Goal: Information Seeking & Learning: Learn about a topic

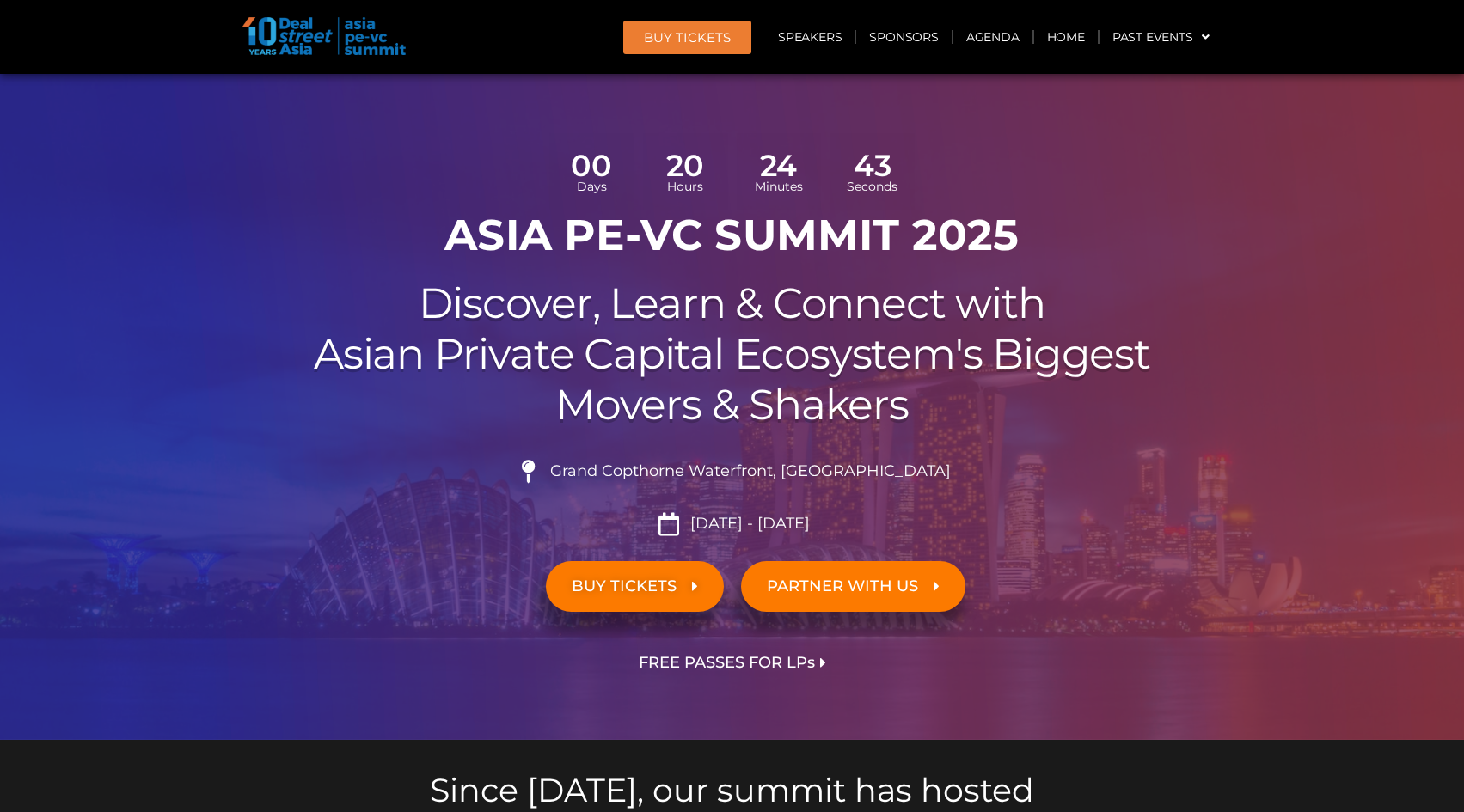
scroll to position [48, 0]
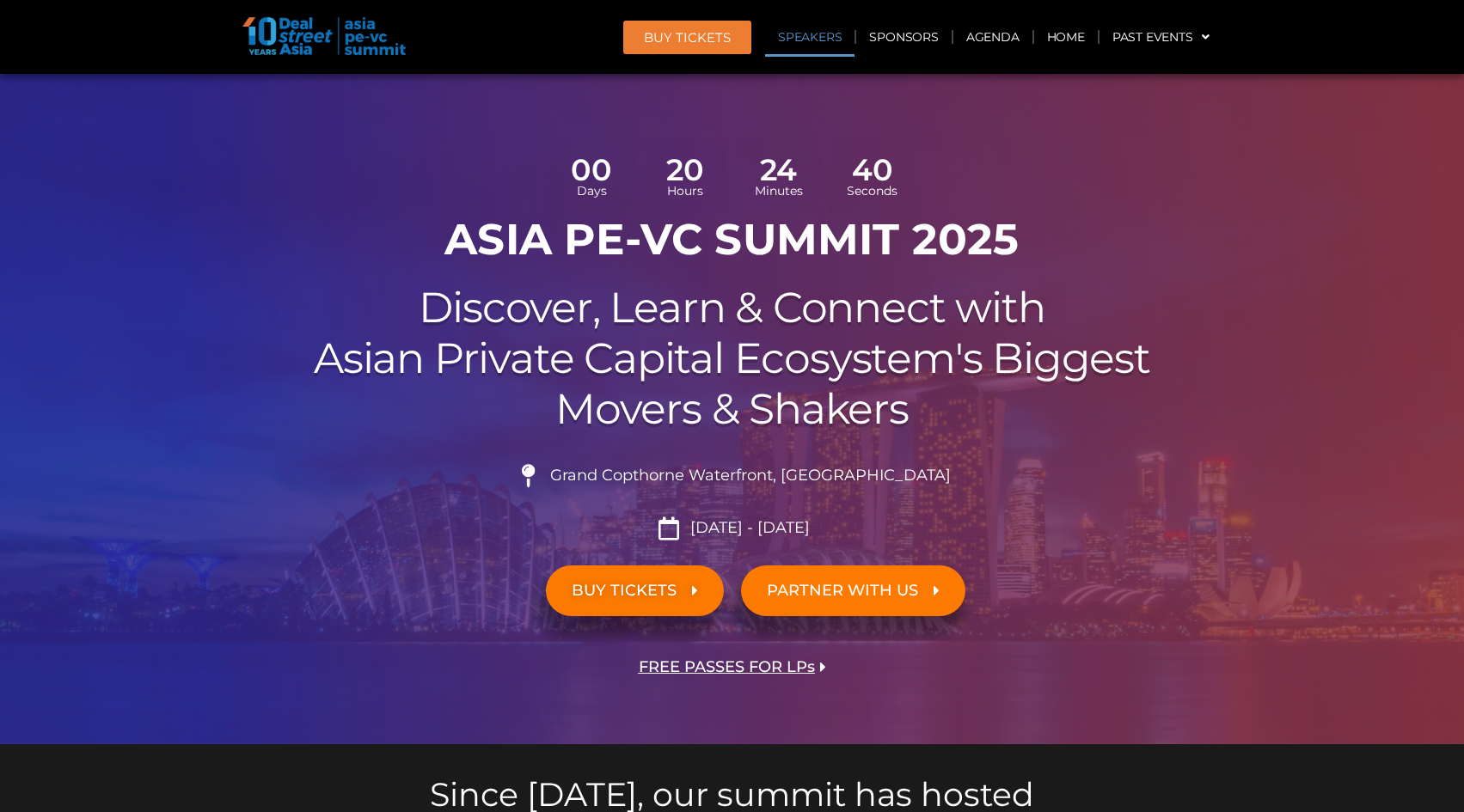
click at [817, 42] on link "Speakers" at bounding box center [809, 37] width 89 height 40
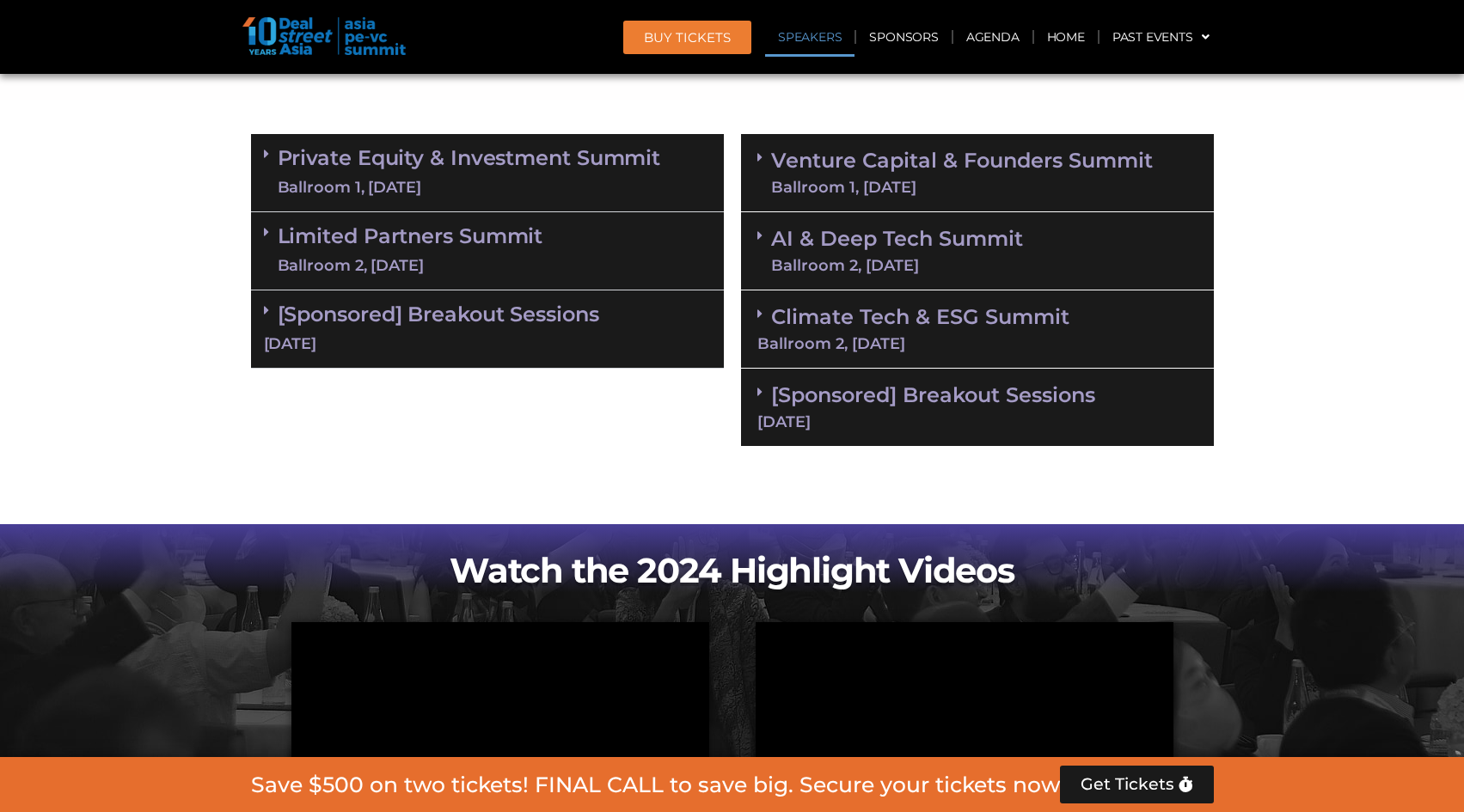
scroll to position [1962, 0]
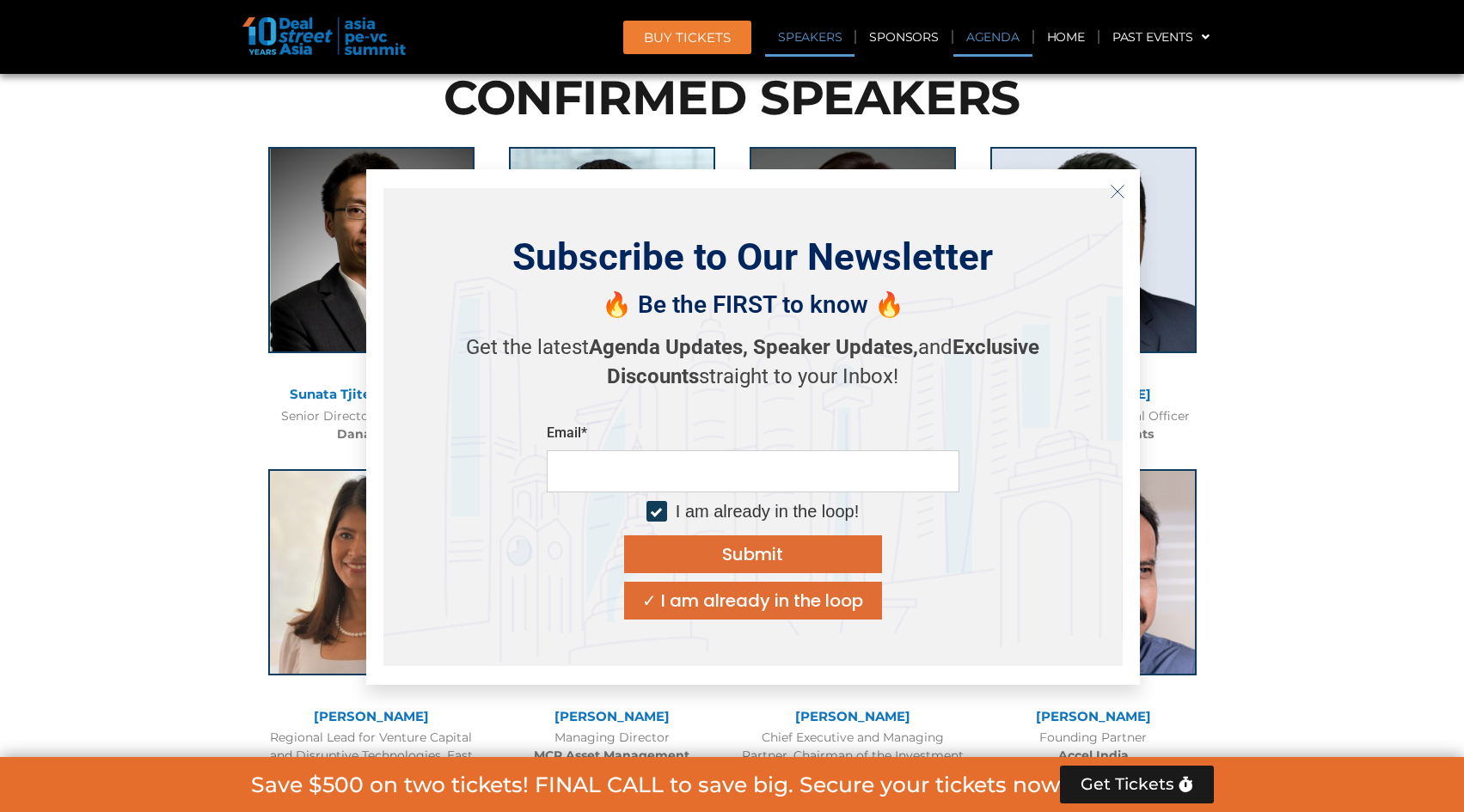
click at [978, 43] on link "Agenda" at bounding box center [993, 37] width 79 height 40
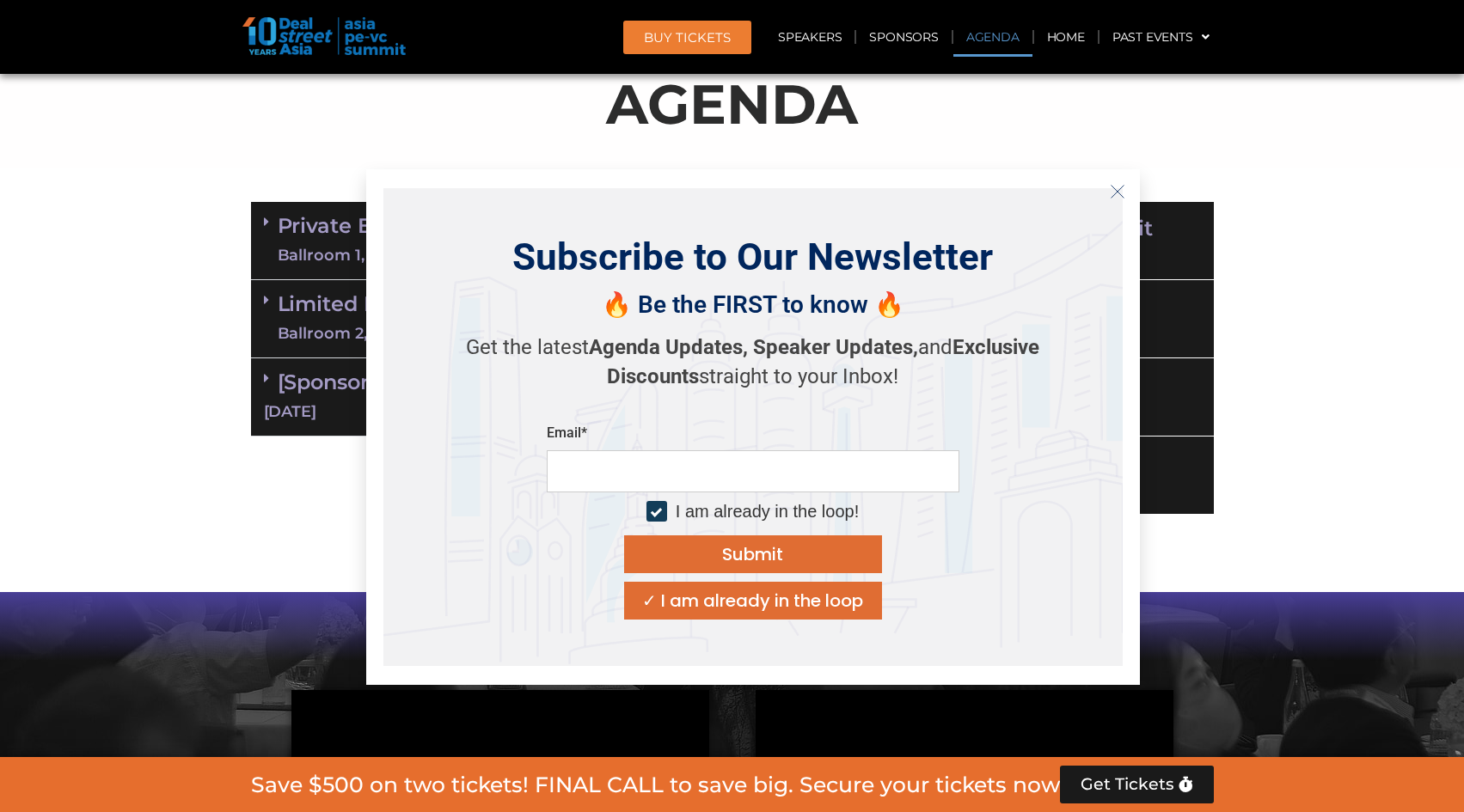
scroll to position [992, 0]
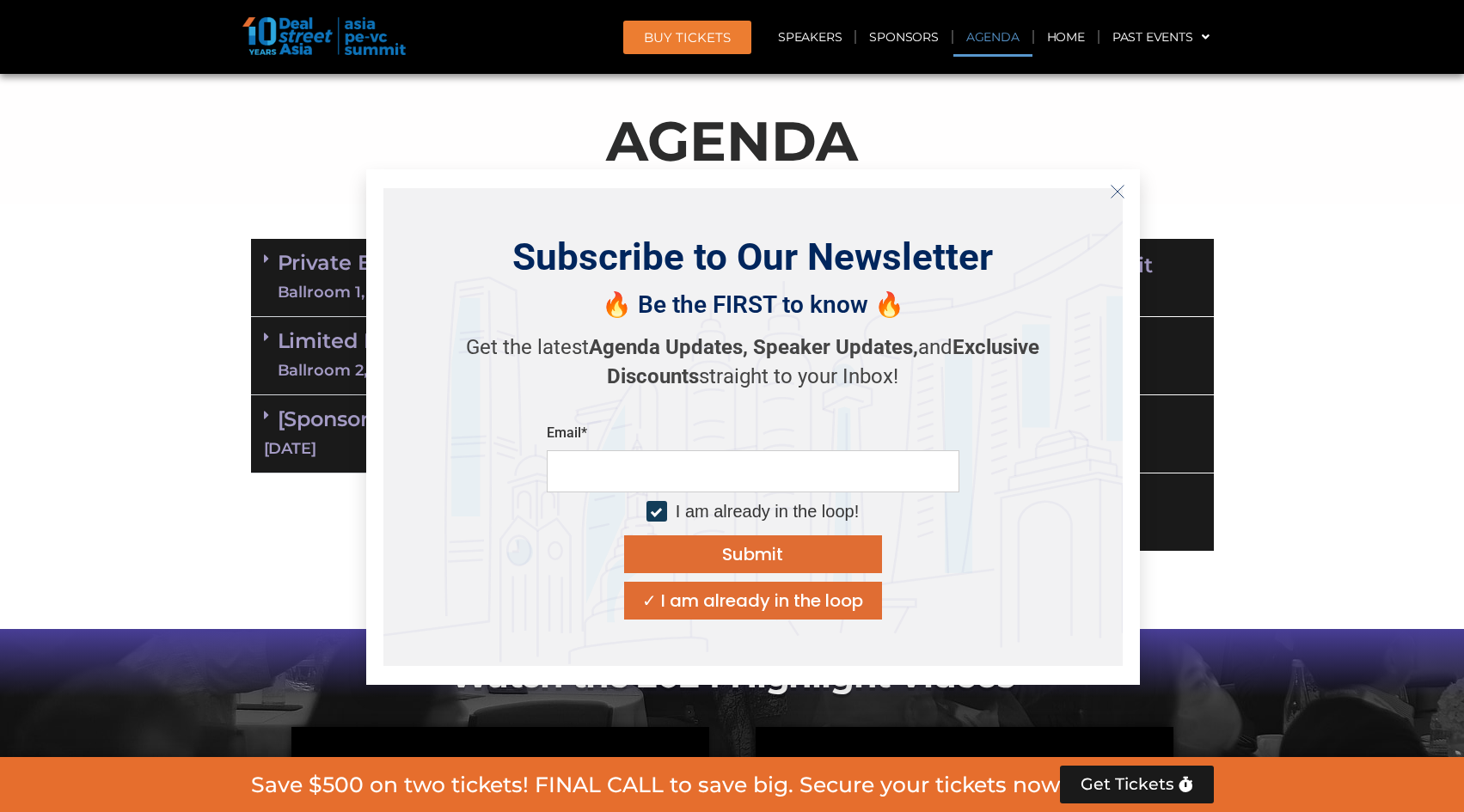
click at [1125, 202] on button "Close" at bounding box center [1117, 192] width 28 height 28
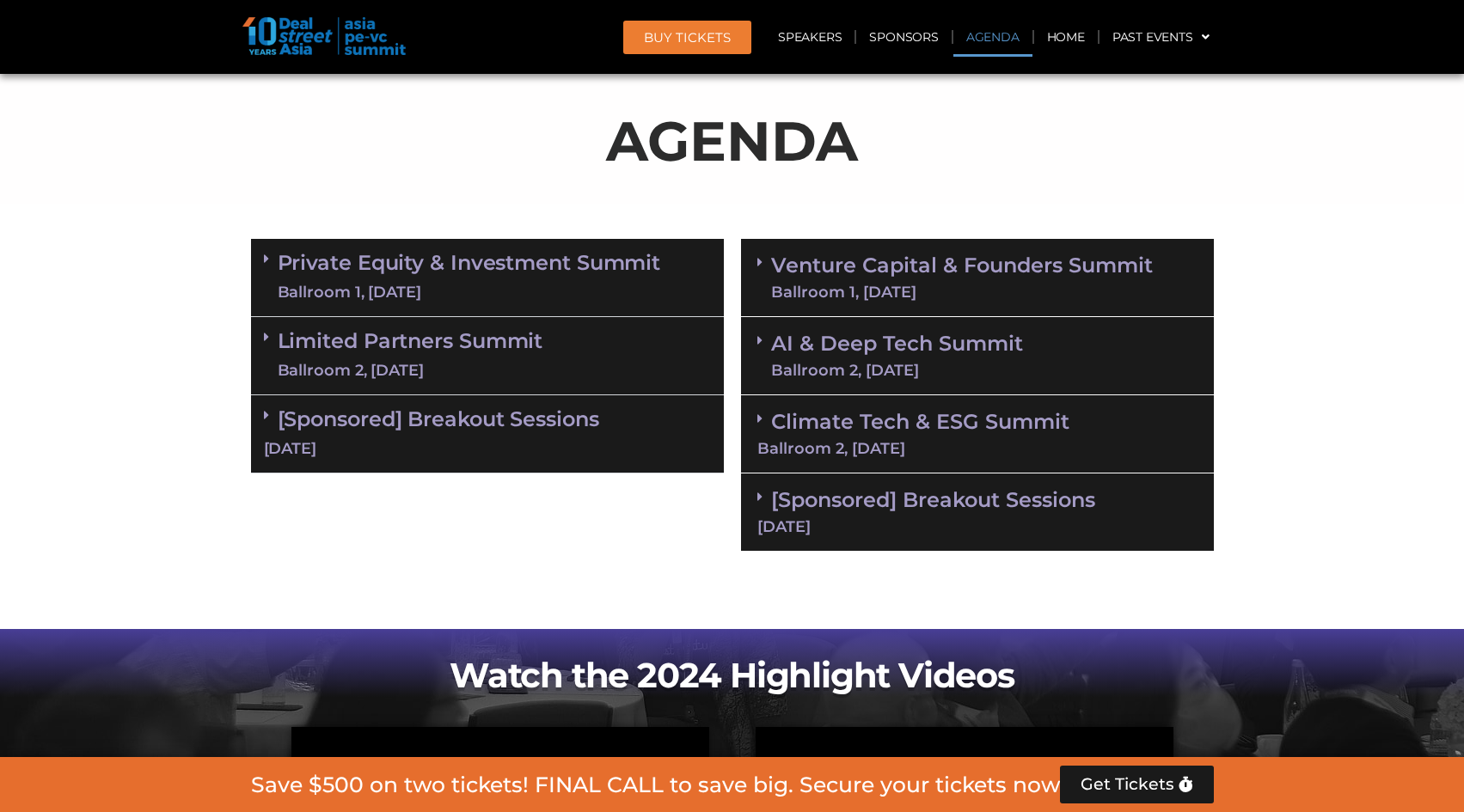
click at [505, 344] on link "Limited Partners Summit Ballroom 2, 10 Sept" at bounding box center [410, 356] width 266 height 51
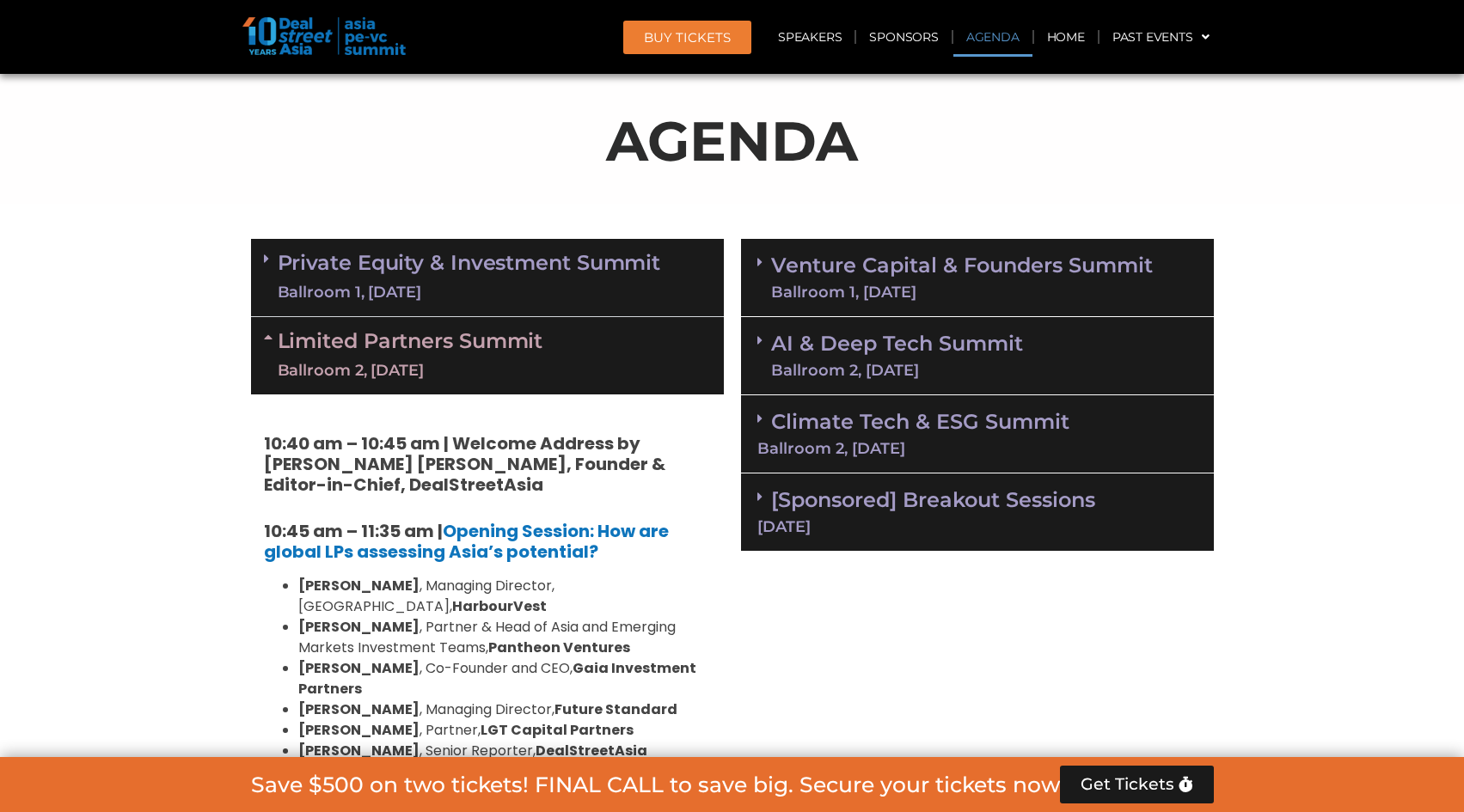
click at [455, 259] on link "Private Equity & Investment Summit Ballroom 1, 10 Sept" at bounding box center [469, 277] width 384 height 51
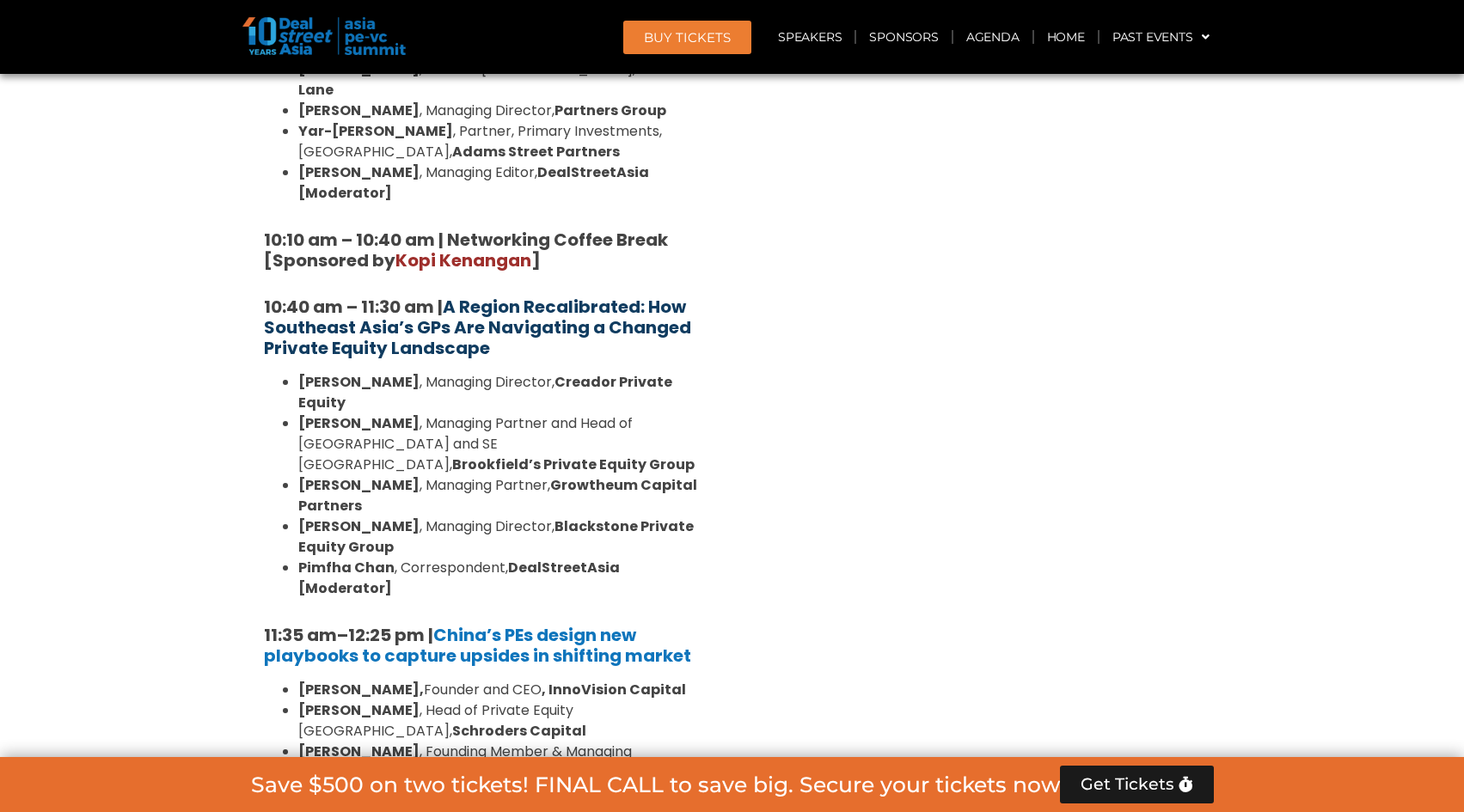
scroll to position [1578, 0]
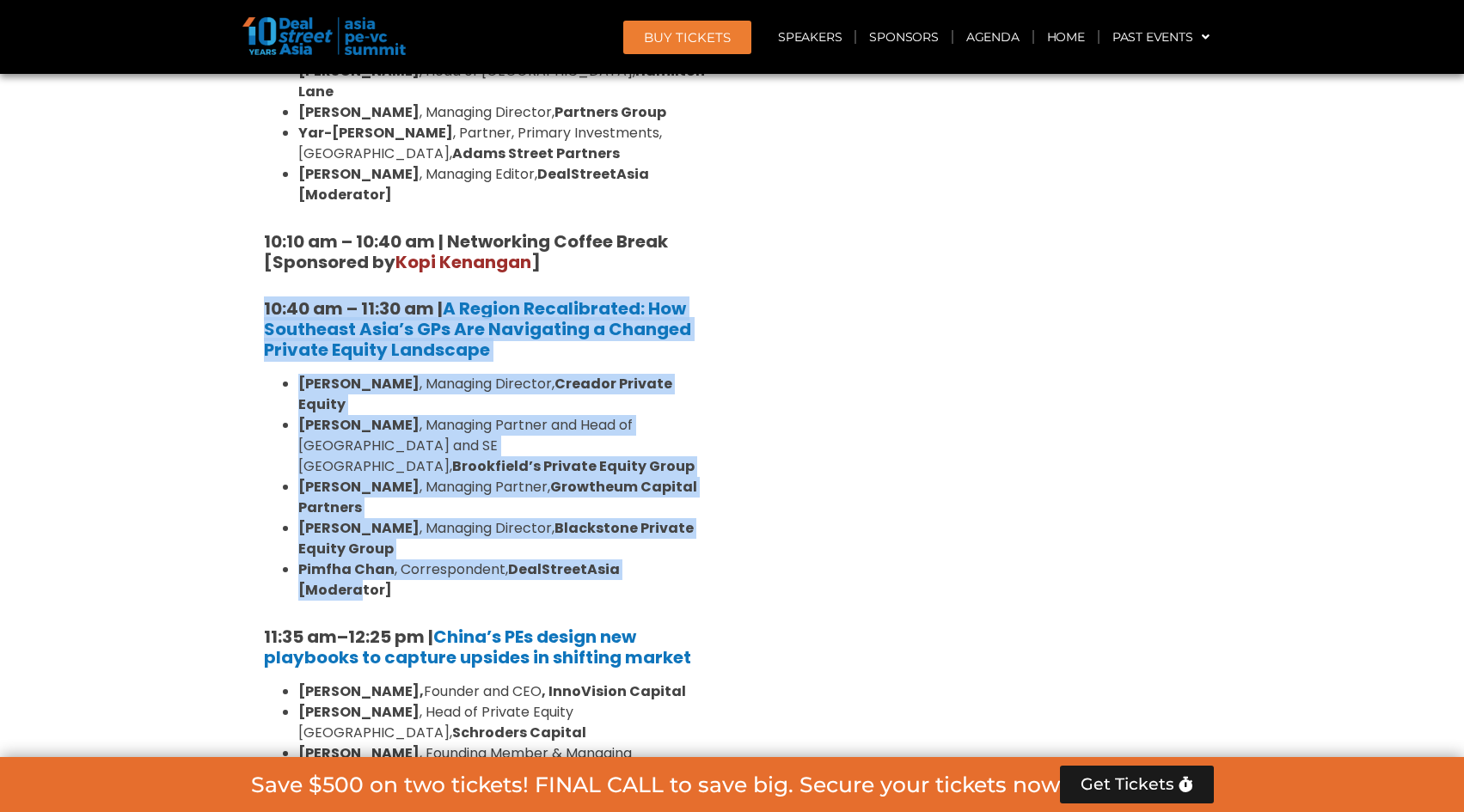
drag, startPoint x: 217, startPoint y: 274, endPoint x: 676, endPoint y: 506, distance: 514.3
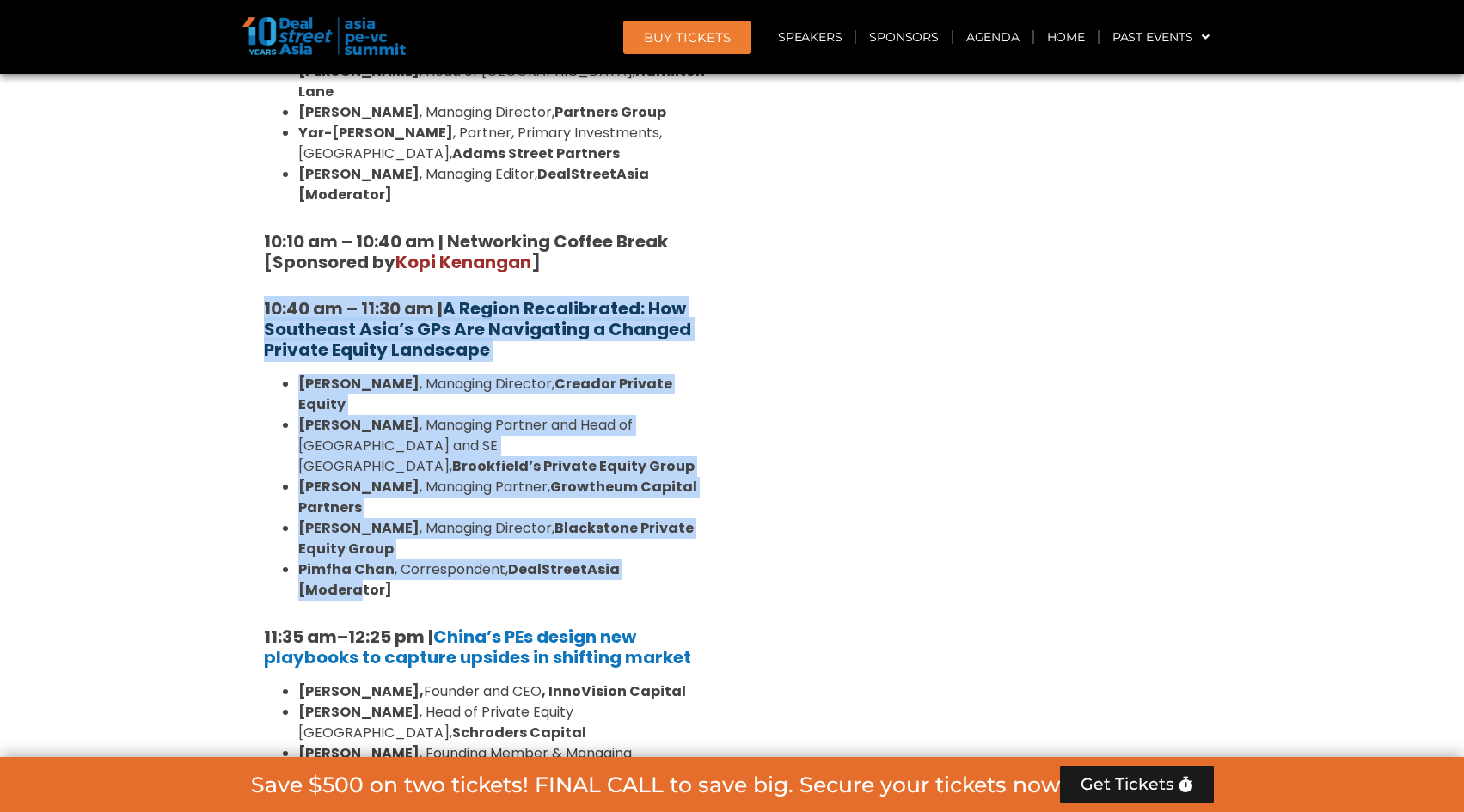
click at [443, 296] on strong "A Region Recalibrated: How Southeast Asia’s GPs Are Navigating a Changed Privat…" at bounding box center [477, 329] width 427 height 66
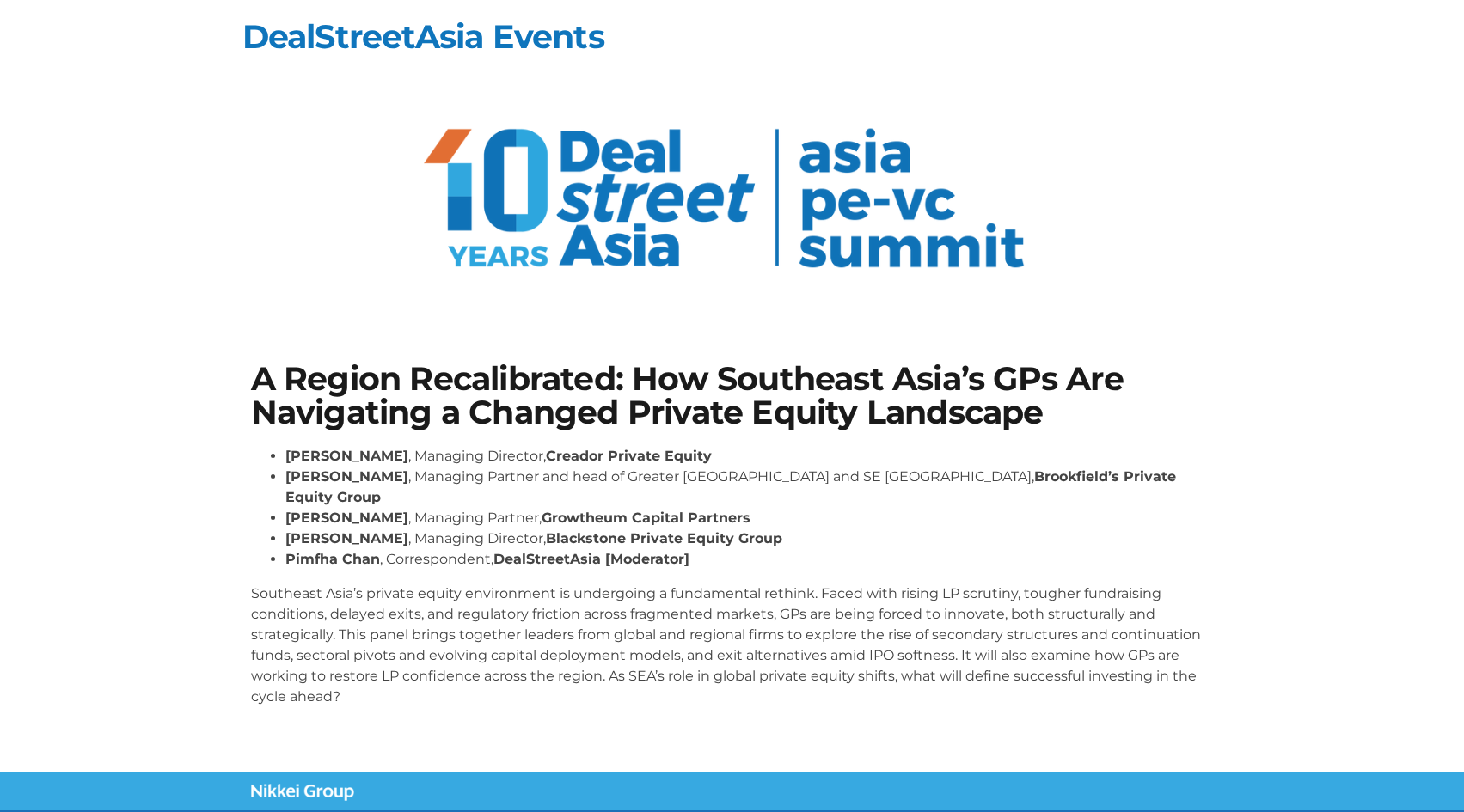
scroll to position [131, 0]
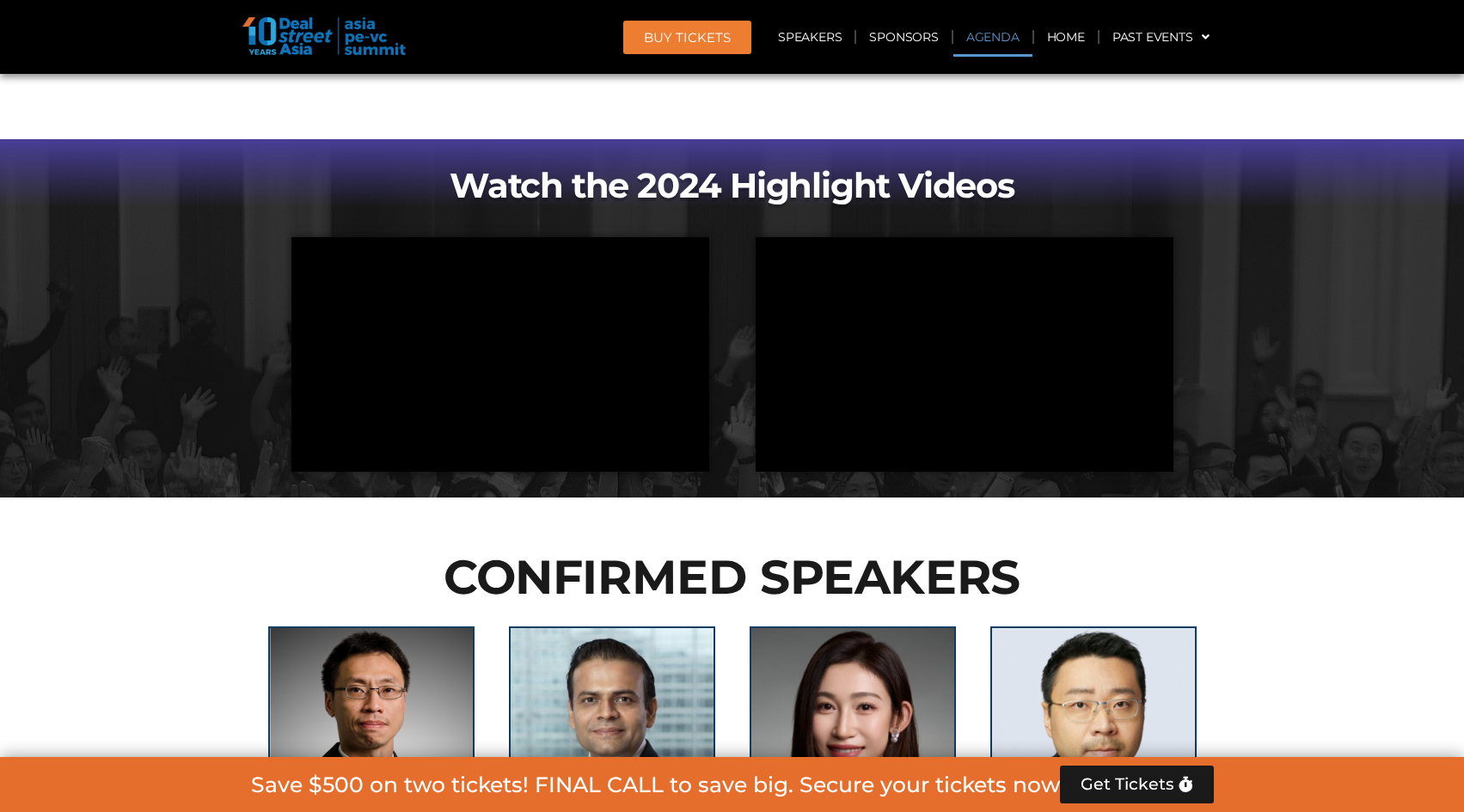
click at [979, 35] on link "Agenda" at bounding box center [993, 37] width 79 height 40
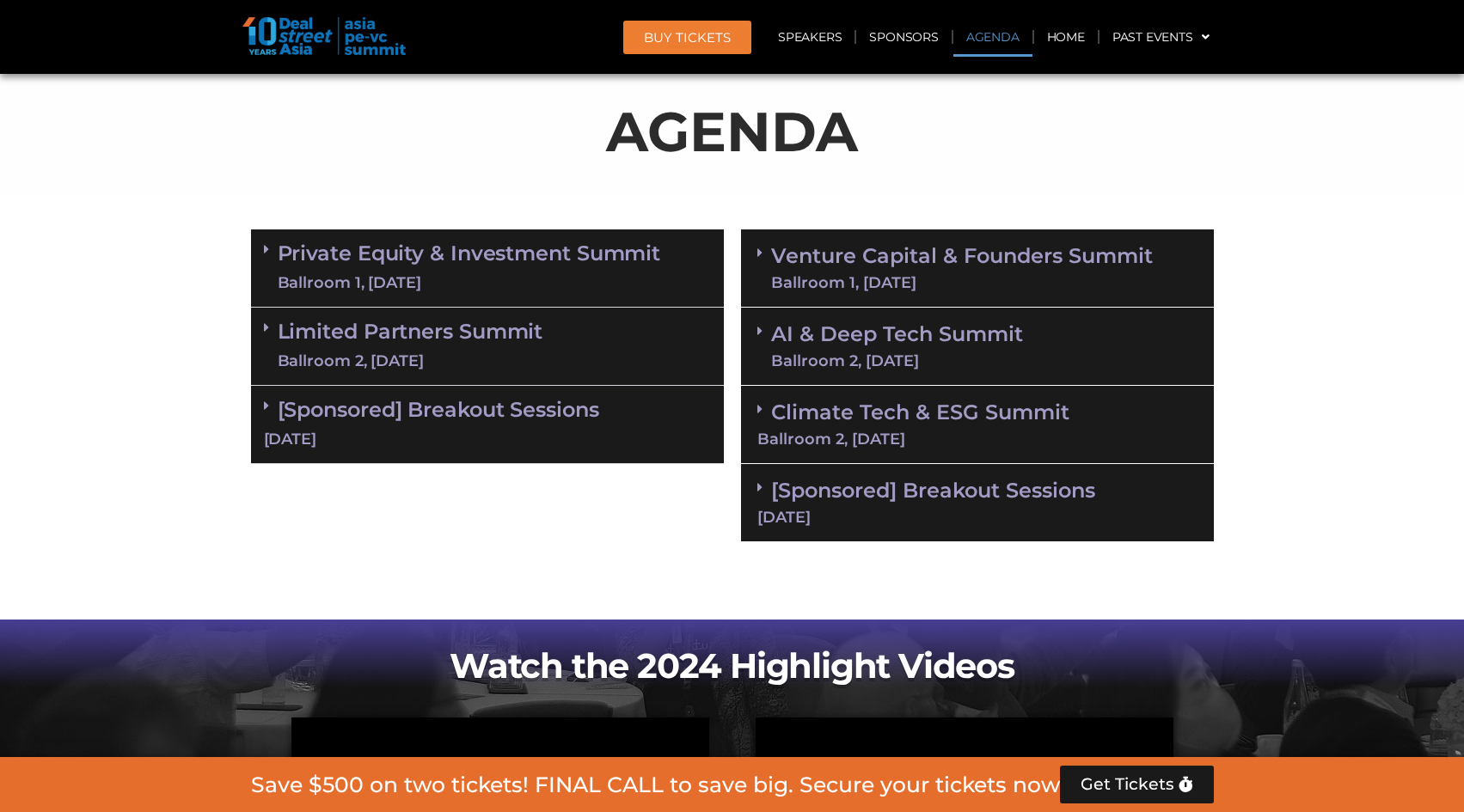
scroll to position [1115, 0]
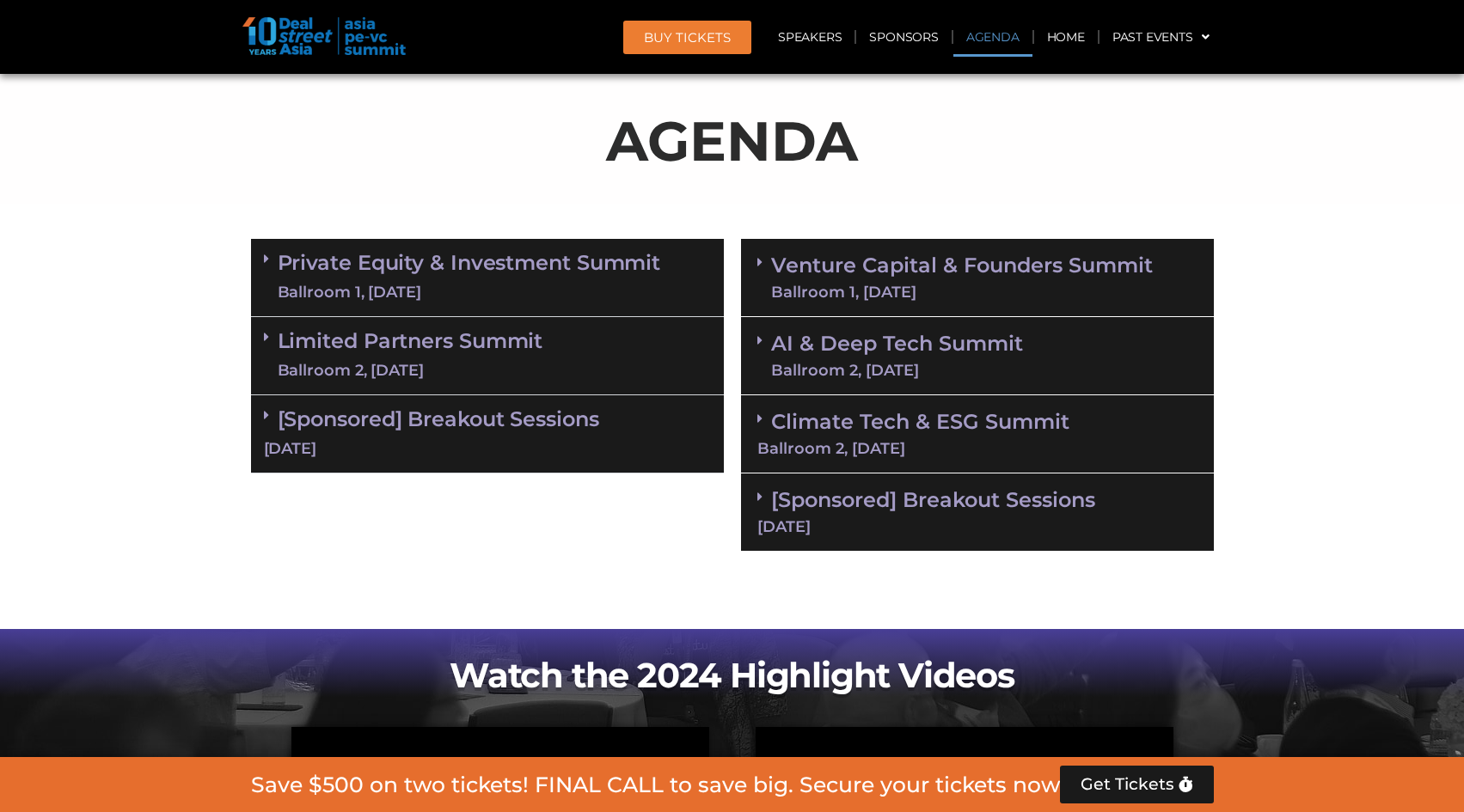
click at [540, 273] on link "Private Equity & Investment Summit Ballroom 1, 10 Sept" at bounding box center [469, 277] width 384 height 51
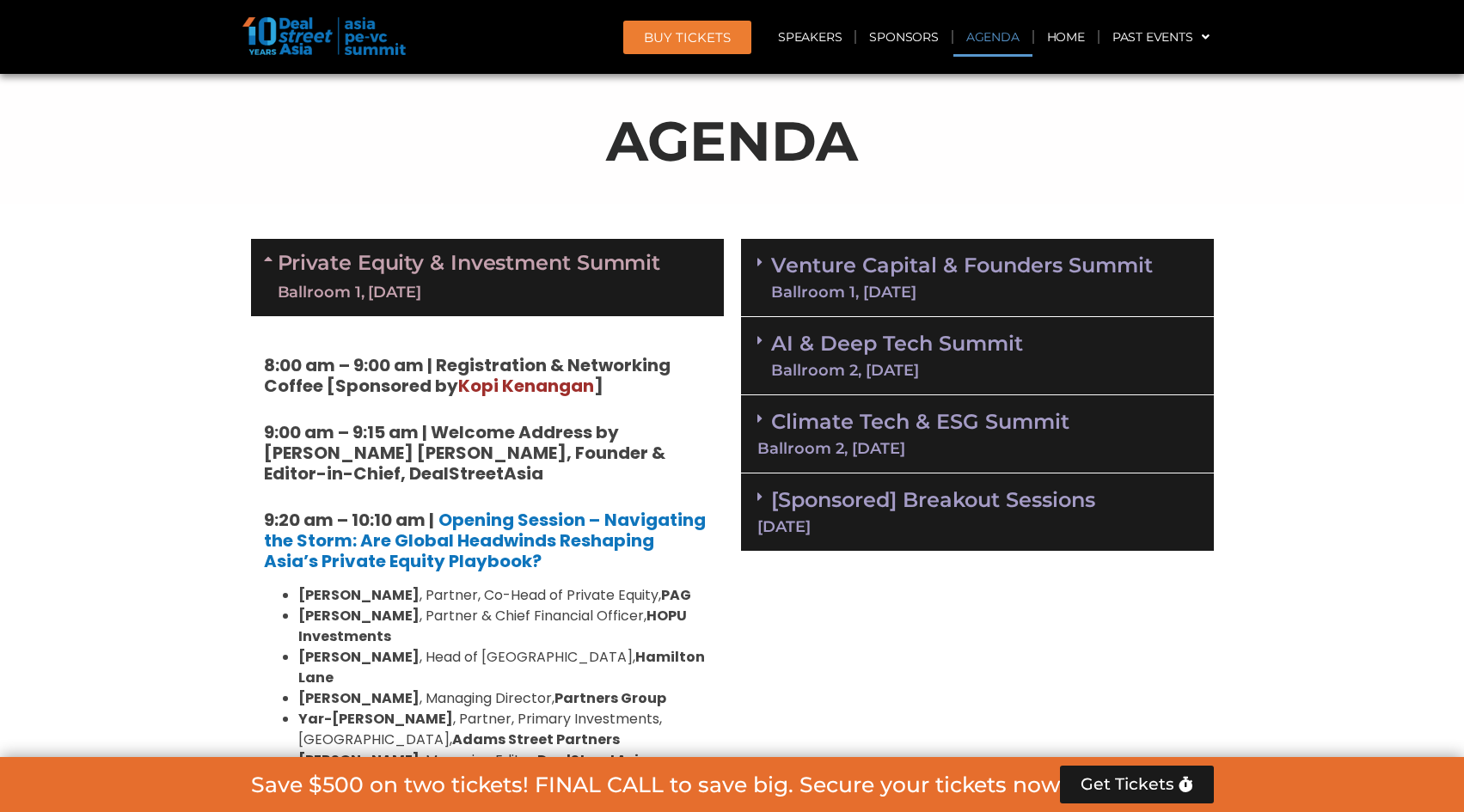
scroll to position [1385, 0]
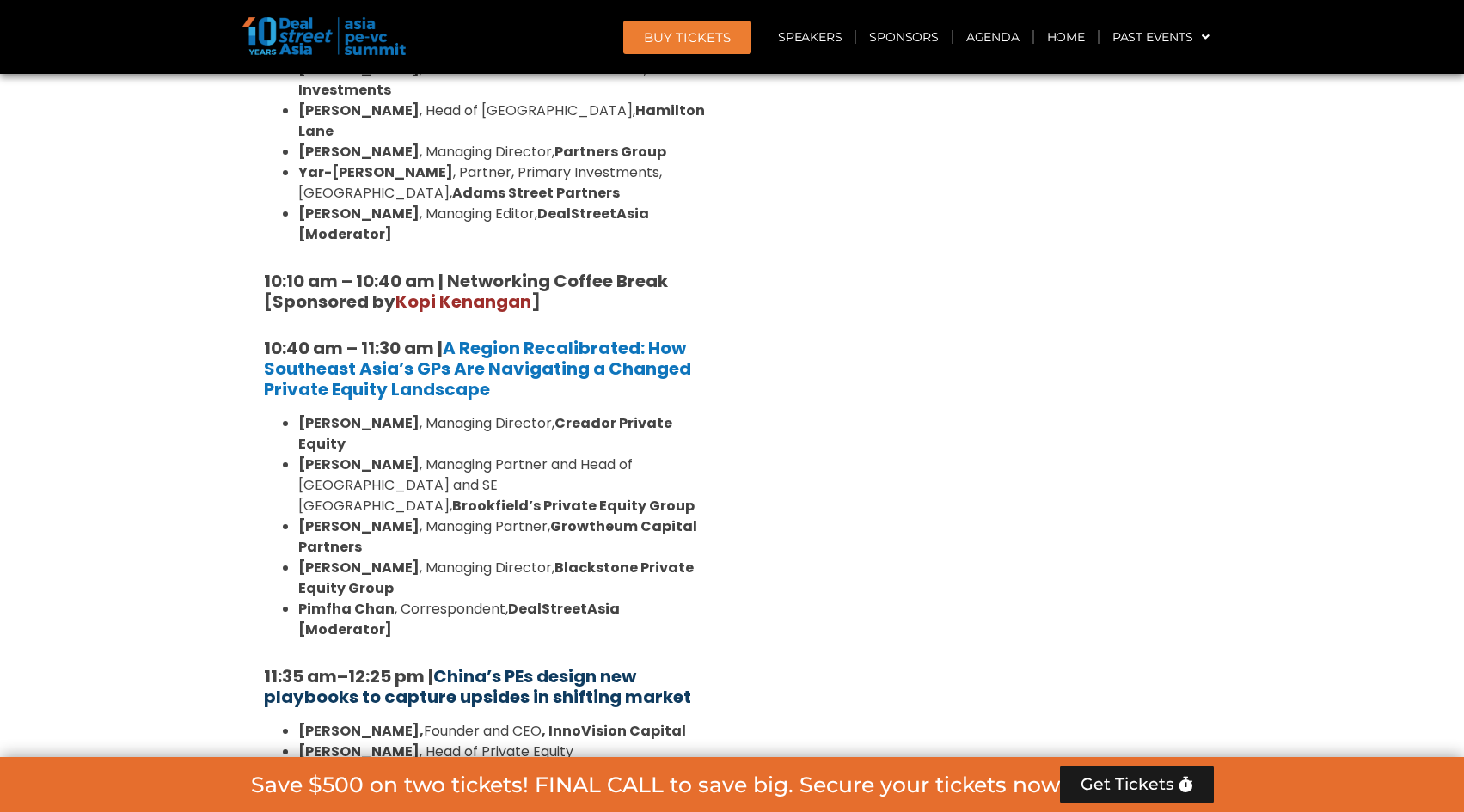
scroll to position [1661, 0]
click at [515, 665] on strong "China’s PEs design new playbooks to capture upsides in shifting market" at bounding box center [477, 688] width 427 height 45
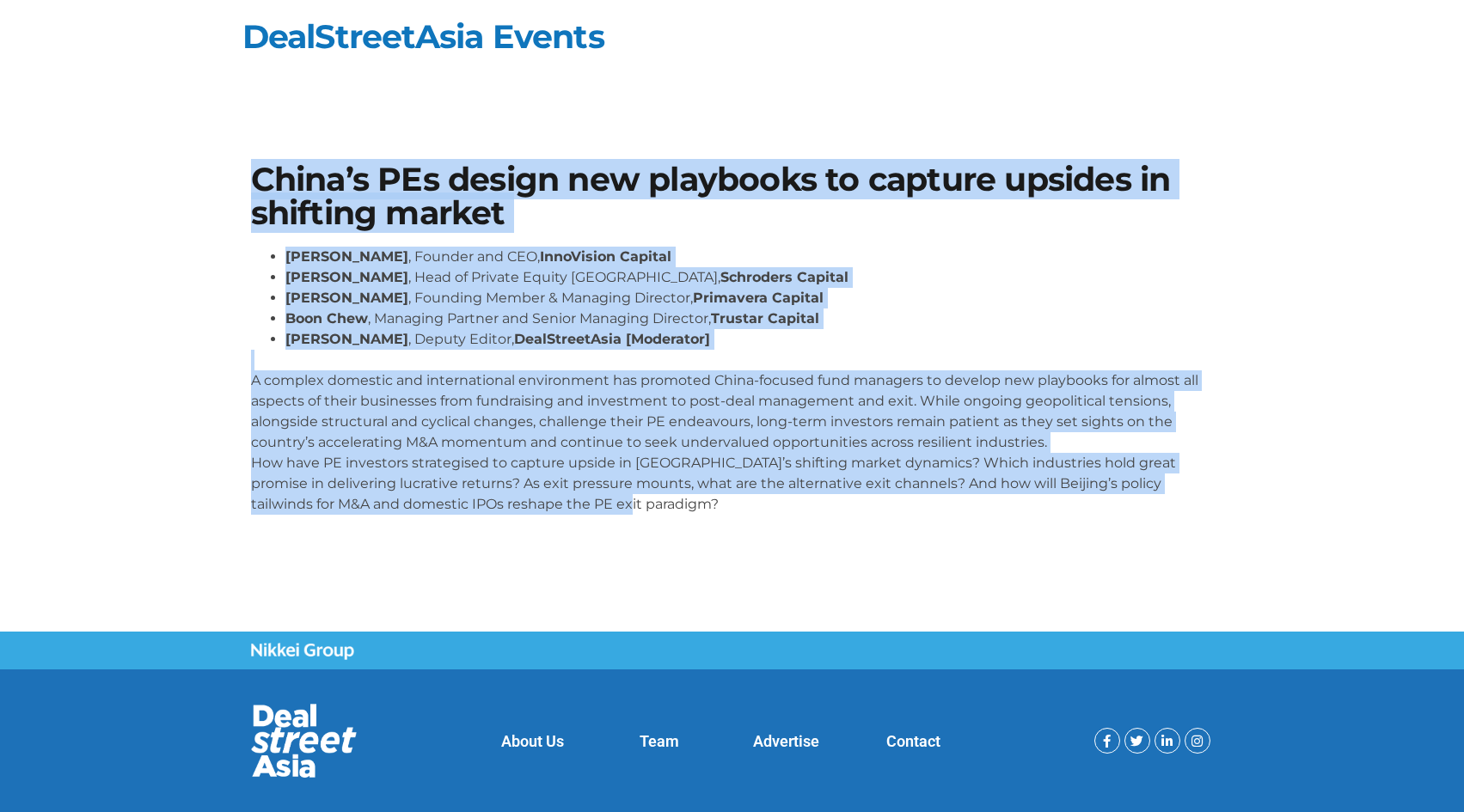
drag, startPoint x: 643, startPoint y: 530, endPoint x: 227, endPoint y: 169, distance: 550.8
click at [227, 169] on section "China’s PEs design new playbooks to capture upsides in shifting market [PERSON_…" at bounding box center [732, 346] width 1464 height 468
copy div "Lorem’i DOl sitame con adipiscin el seddoei tempori ut laboreet dolore Magn Ali…"
click at [1013, 302] on li "Philip Hu , Founding Member & Managing Director, Primavera Capital" at bounding box center [749, 298] width 928 height 21
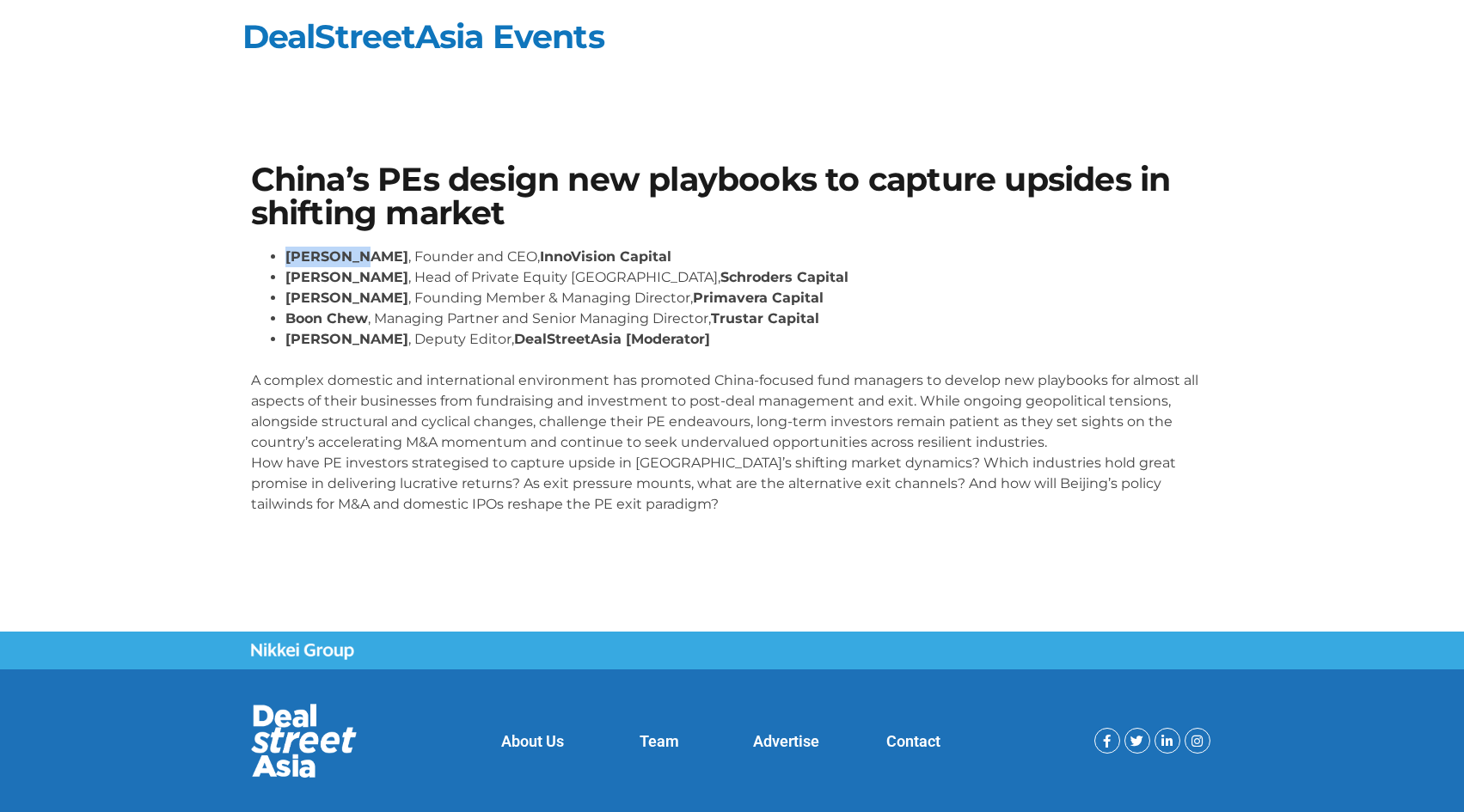
drag, startPoint x: 360, startPoint y: 254, endPoint x: 276, endPoint y: 260, distance: 84.2
click at [276, 260] on ul "Lane Zhao , Founder and CEO, InnoVision Capital Jun Qian , Head of Private Equi…" at bounding box center [732, 298] width 962 height 104
click at [310, 284] on strong "[PERSON_NAME]" at bounding box center [347, 277] width 123 height 16
drag, startPoint x: 354, startPoint y: 299, endPoint x: 285, endPoint y: 296, distance: 69.1
click at [285, 296] on li "Philip Hu , Founding Member & Managing Director, Primavera Capital" at bounding box center [749, 298] width 928 height 21
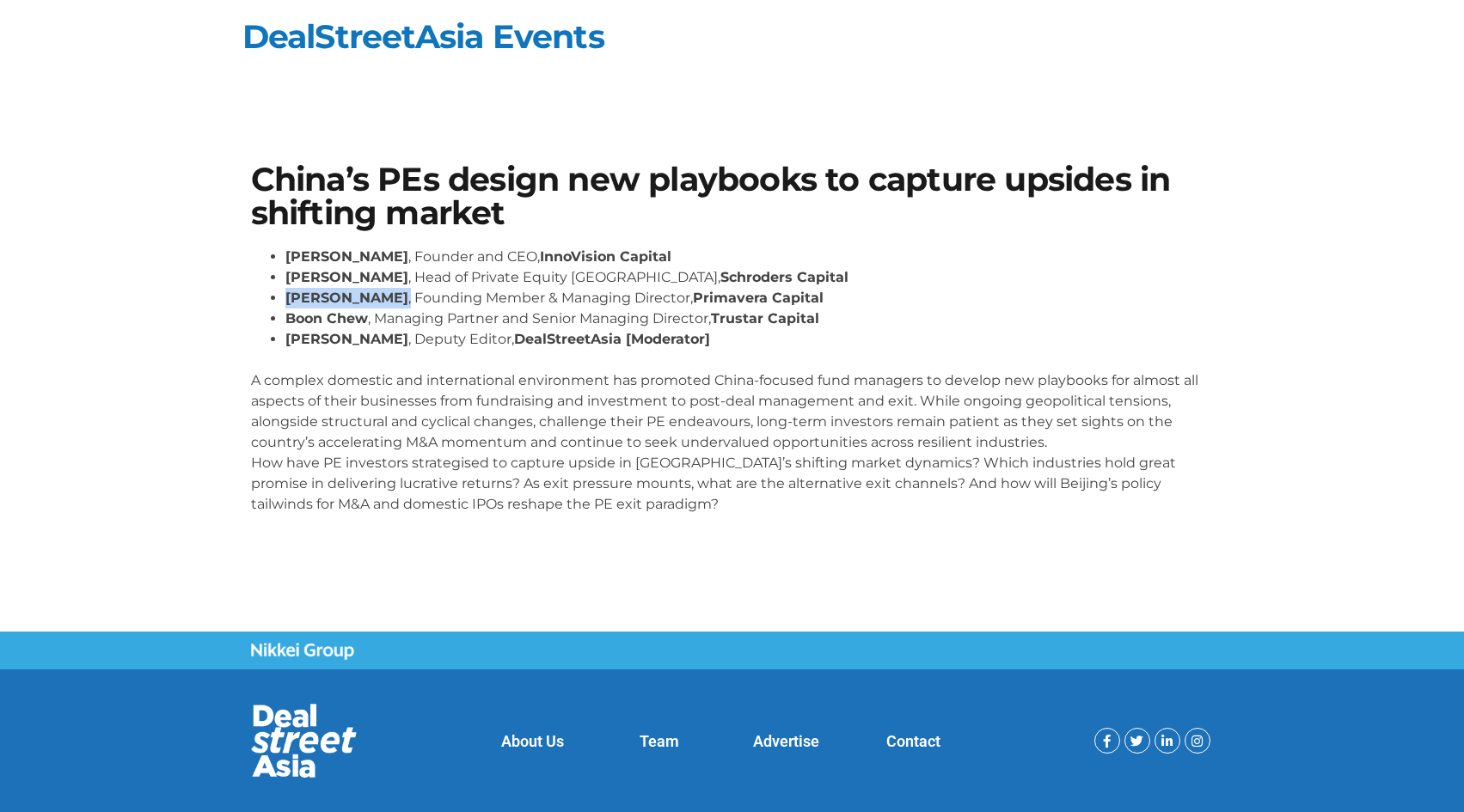
copy li "Philip Hu ,"
click at [1018, 235] on div "China’s PEs design new playbooks to capture upsides in shifting market Lane Zha…" at bounding box center [732, 346] width 980 height 383
click at [1097, 234] on div "China’s PEs design new playbooks to capture upsides in shifting market Lane Zha…" at bounding box center [732, 346] width 980 height 383
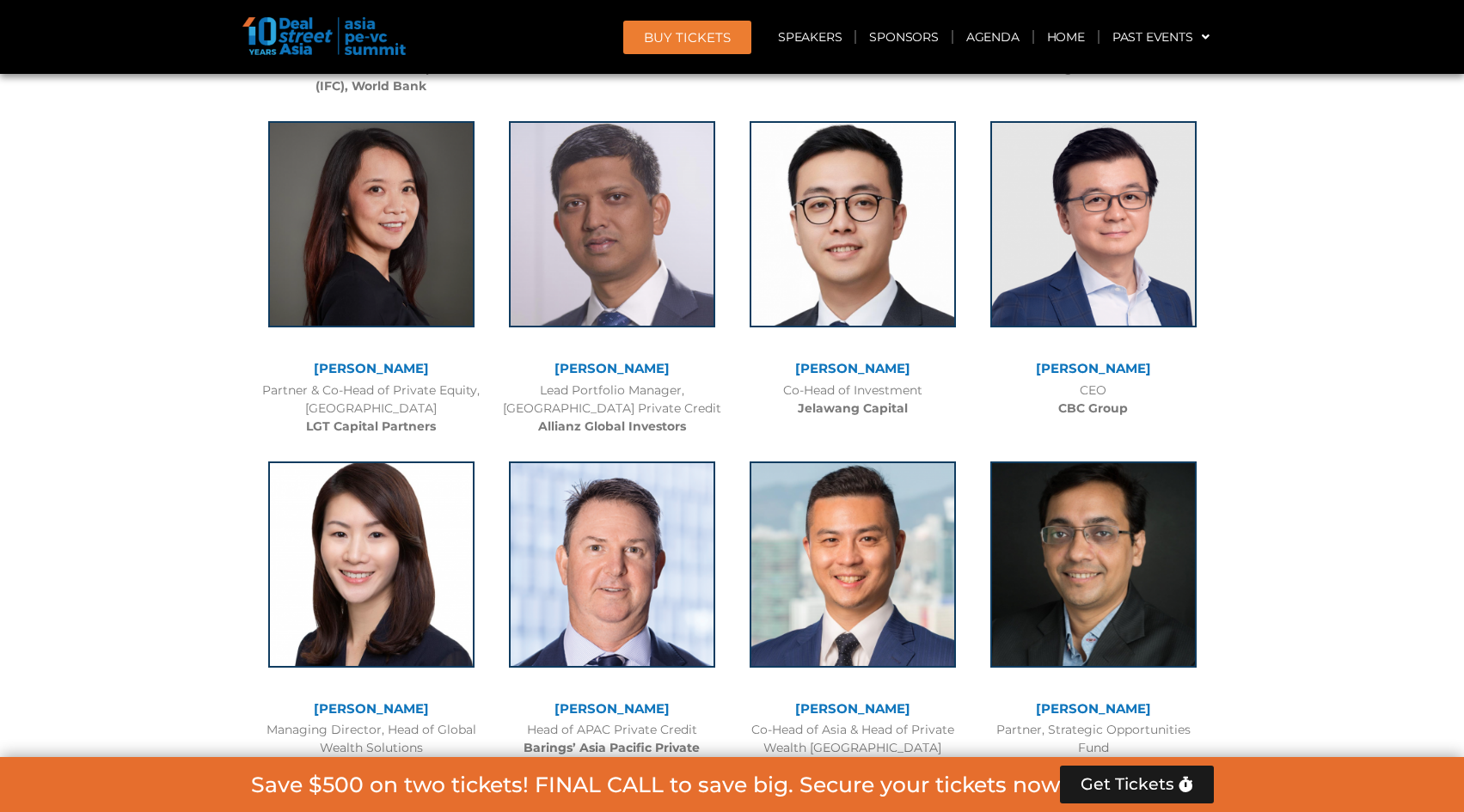
scroll to position [3153, 0]
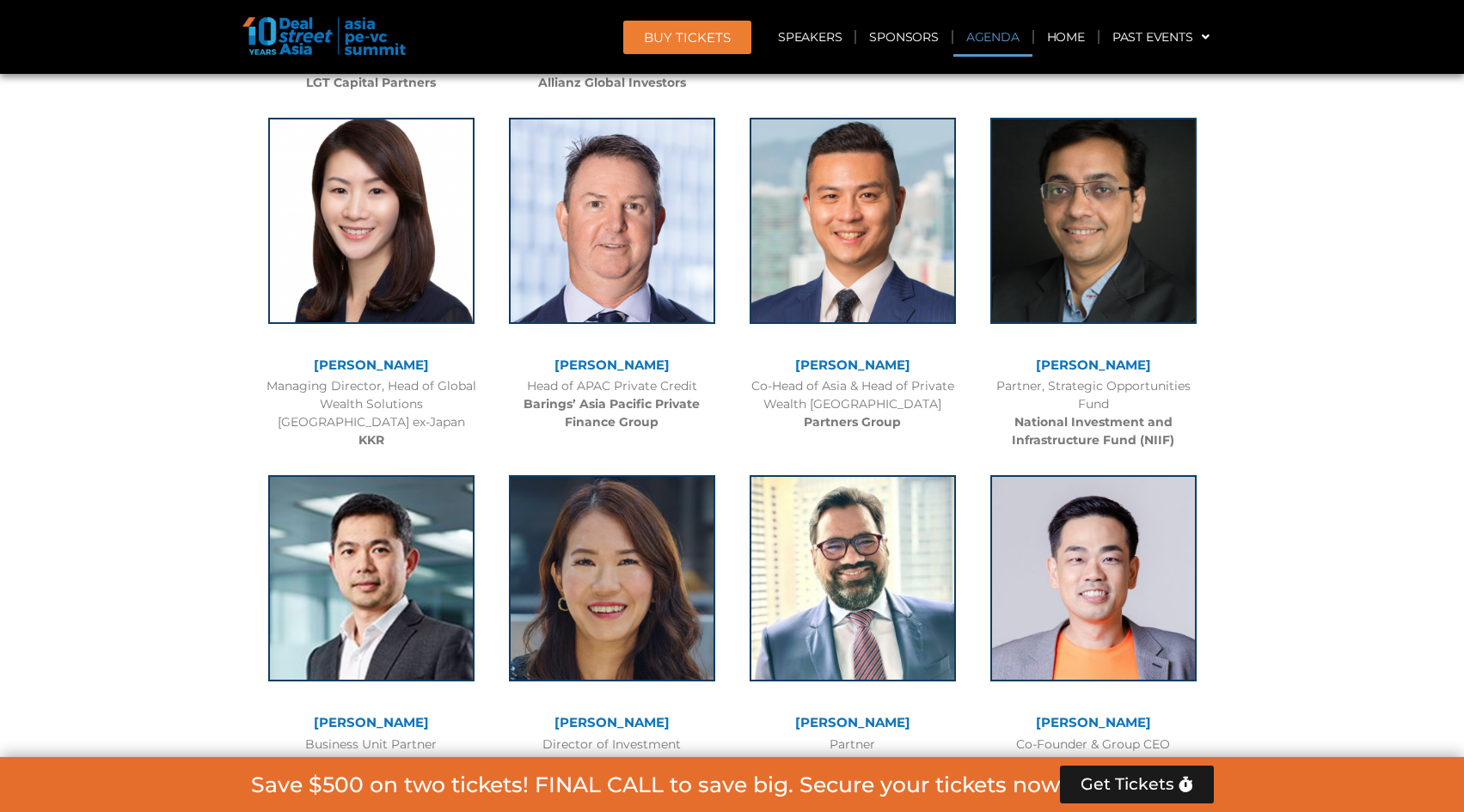
click at [1010, 34] on link "Agenda" at bounding box center [993, 37] width 79 height 40
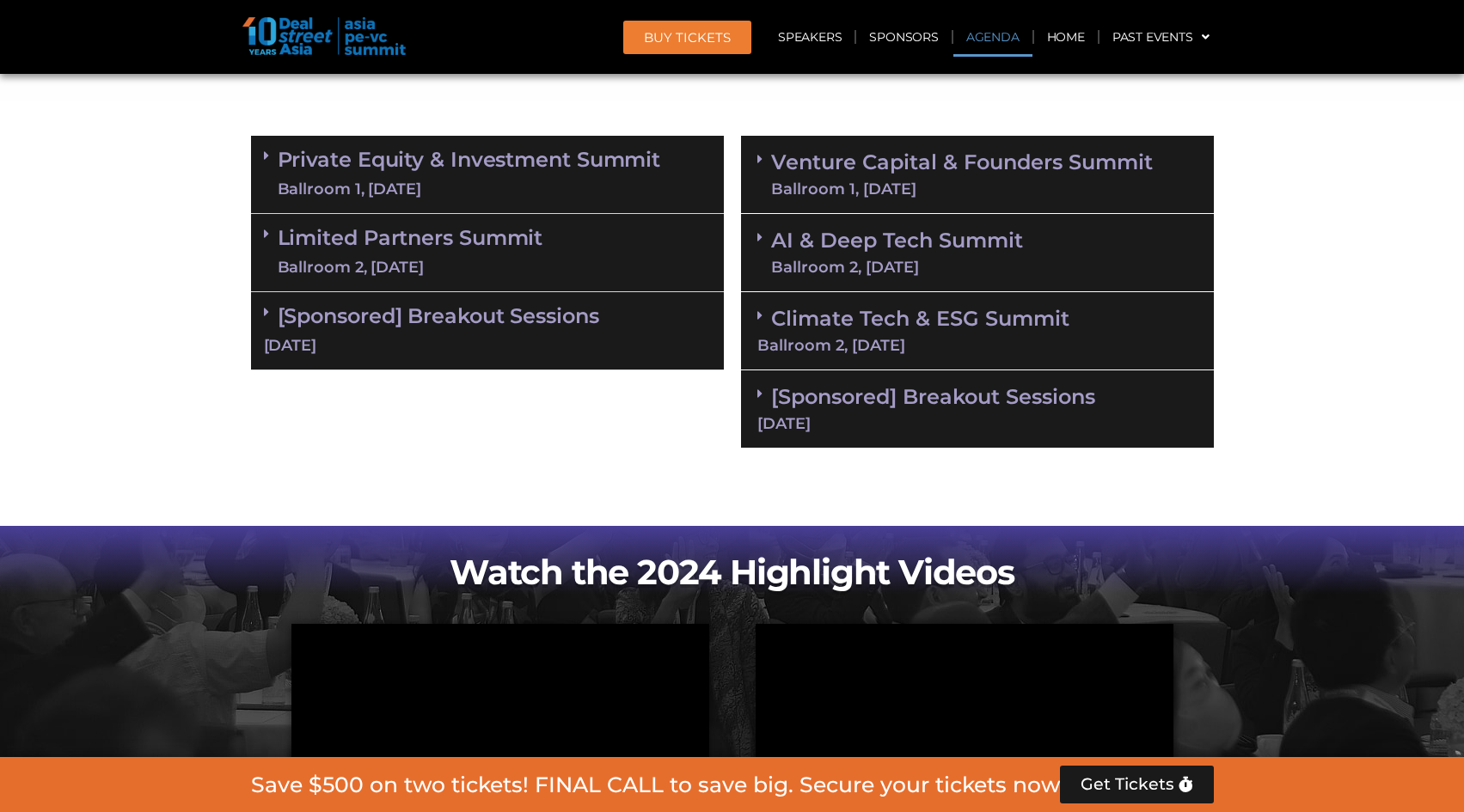
scroll to position [1202, 0]
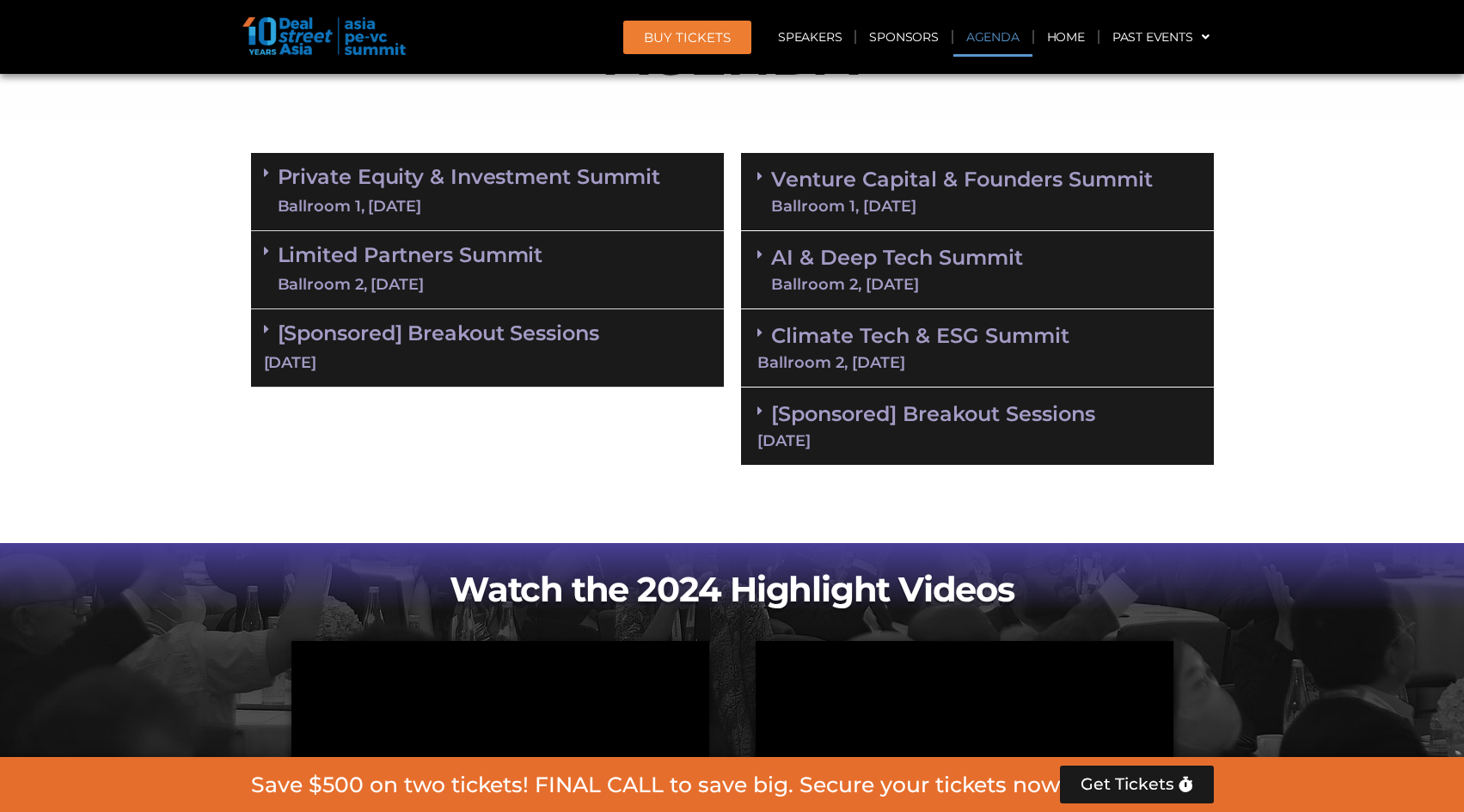
click at [481, 267] on link "Limited Partners Summit Ballroom 2, 10 Sept" at bounding box center [410, 269] width 266 height 51
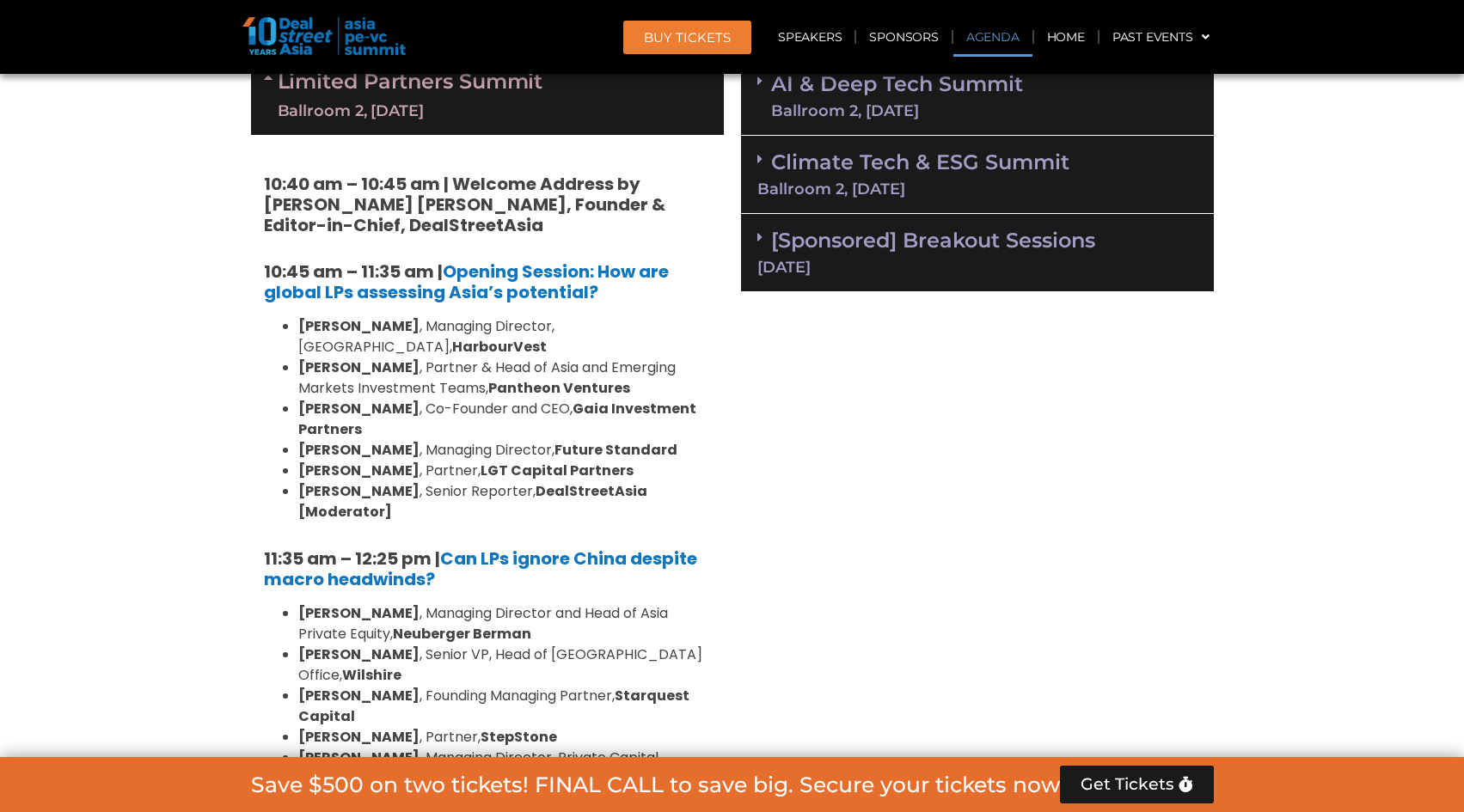
scroll to position [1488, 0]
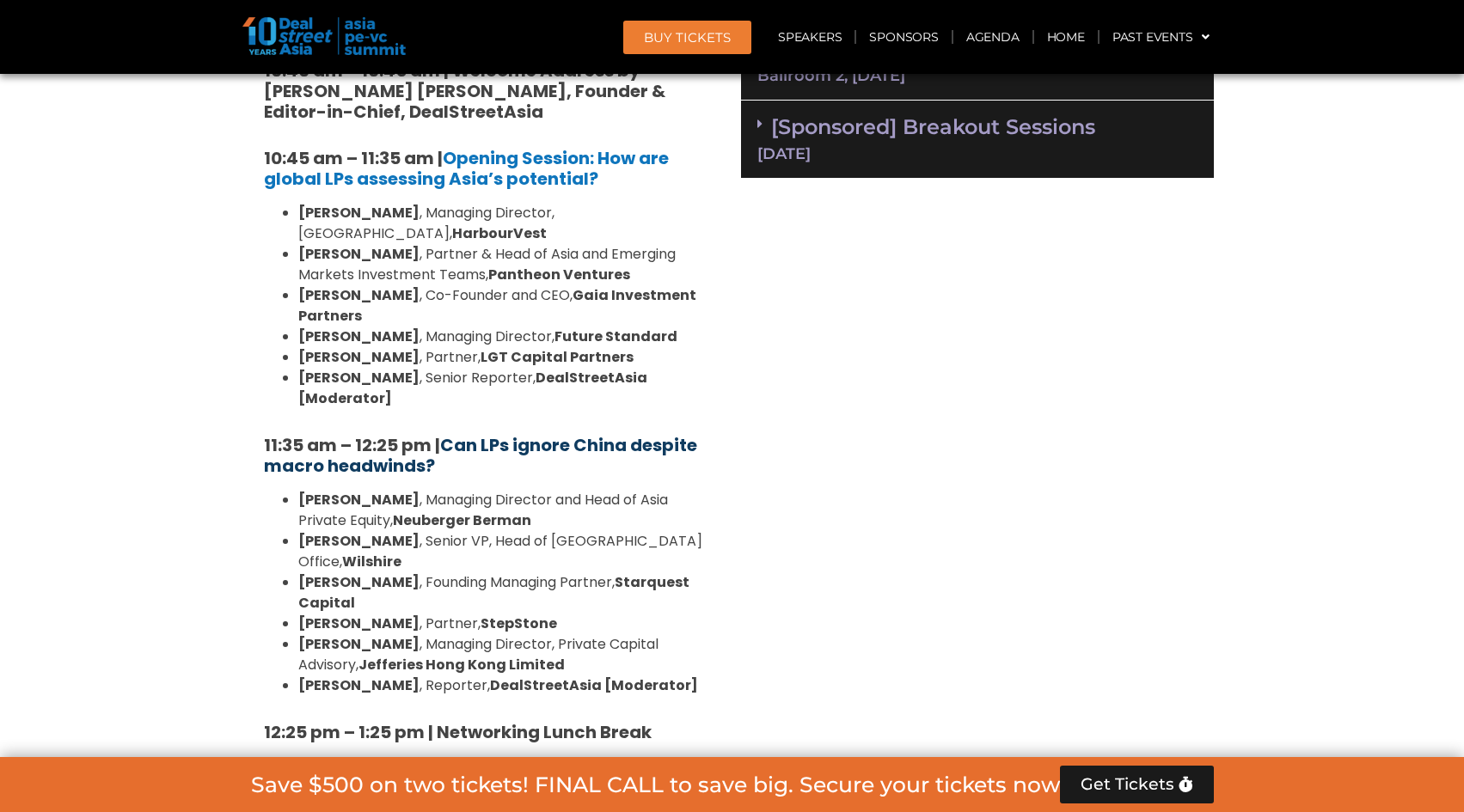
click at [473, 433] on b "Can LPs ignore China despite macro headwinds?" at bounding box center [480, 456] width 433 height 45
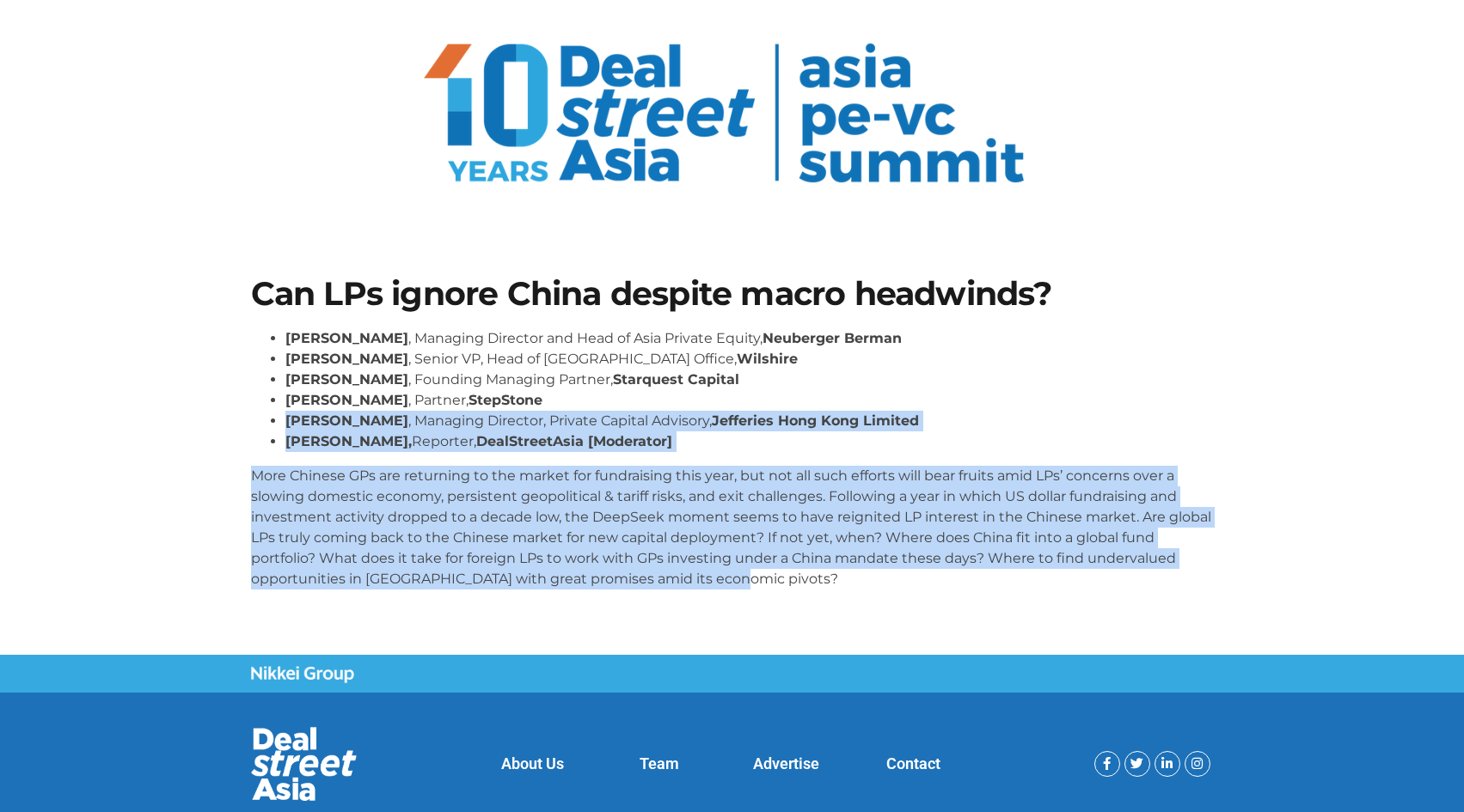
scroll to position [86, 0]
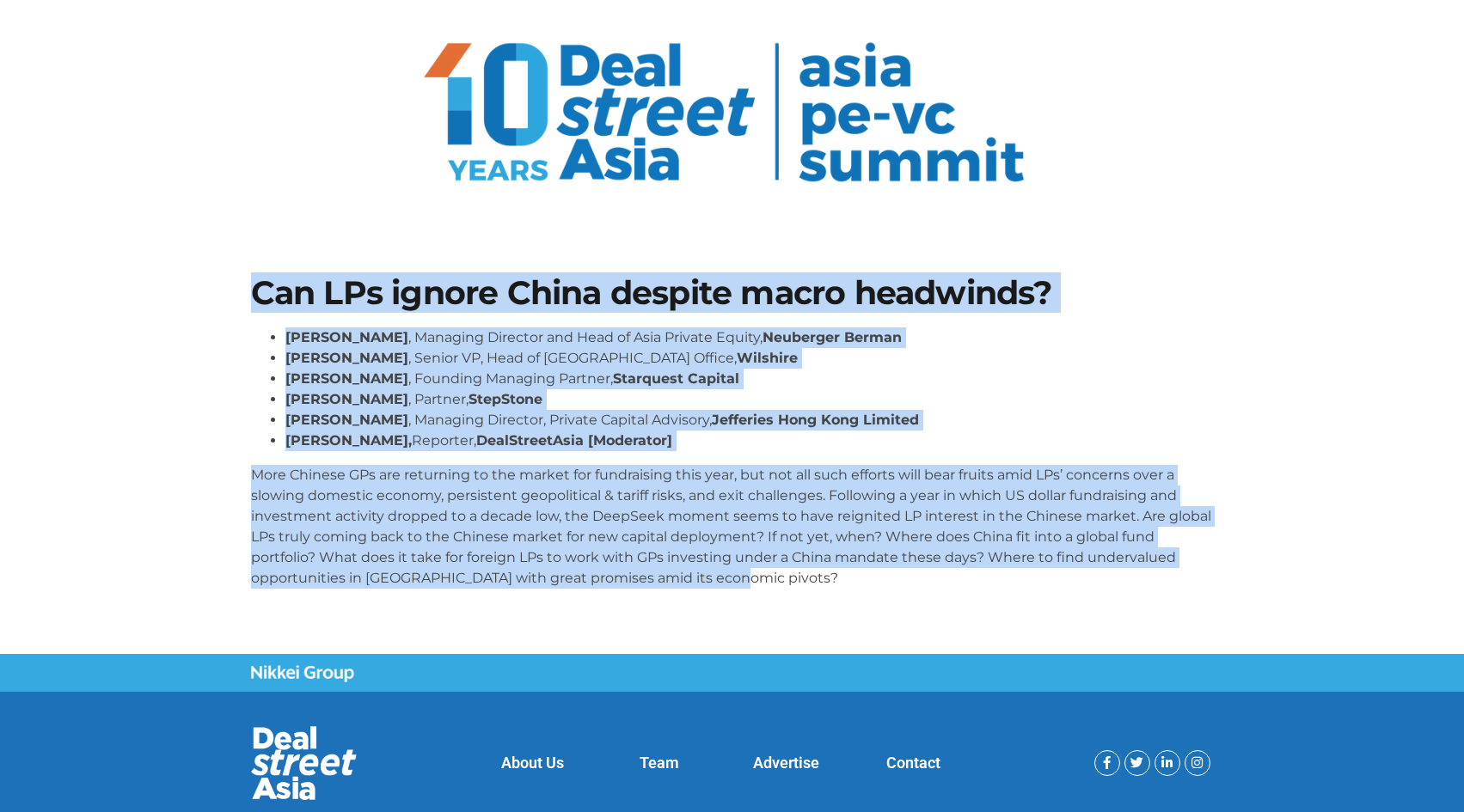
drag, startPoint x: 791, startPoint y: 672, endPoint x: 232, endPoint y: 312, distance: 664.9
click at [232, 312] on section "Can LPs ignore China despite macro headwinds? [PERSON_NAME] , Managing Director…" at bounding box center [732, 438] width 1464 height 428
copy div "Lor IPs dolors Ametc adipisc elits doeiusmod? Temp Inci , Utlabore Etdolore mag…"
